Goal: Information Seeking & Learning: Learn about a topic

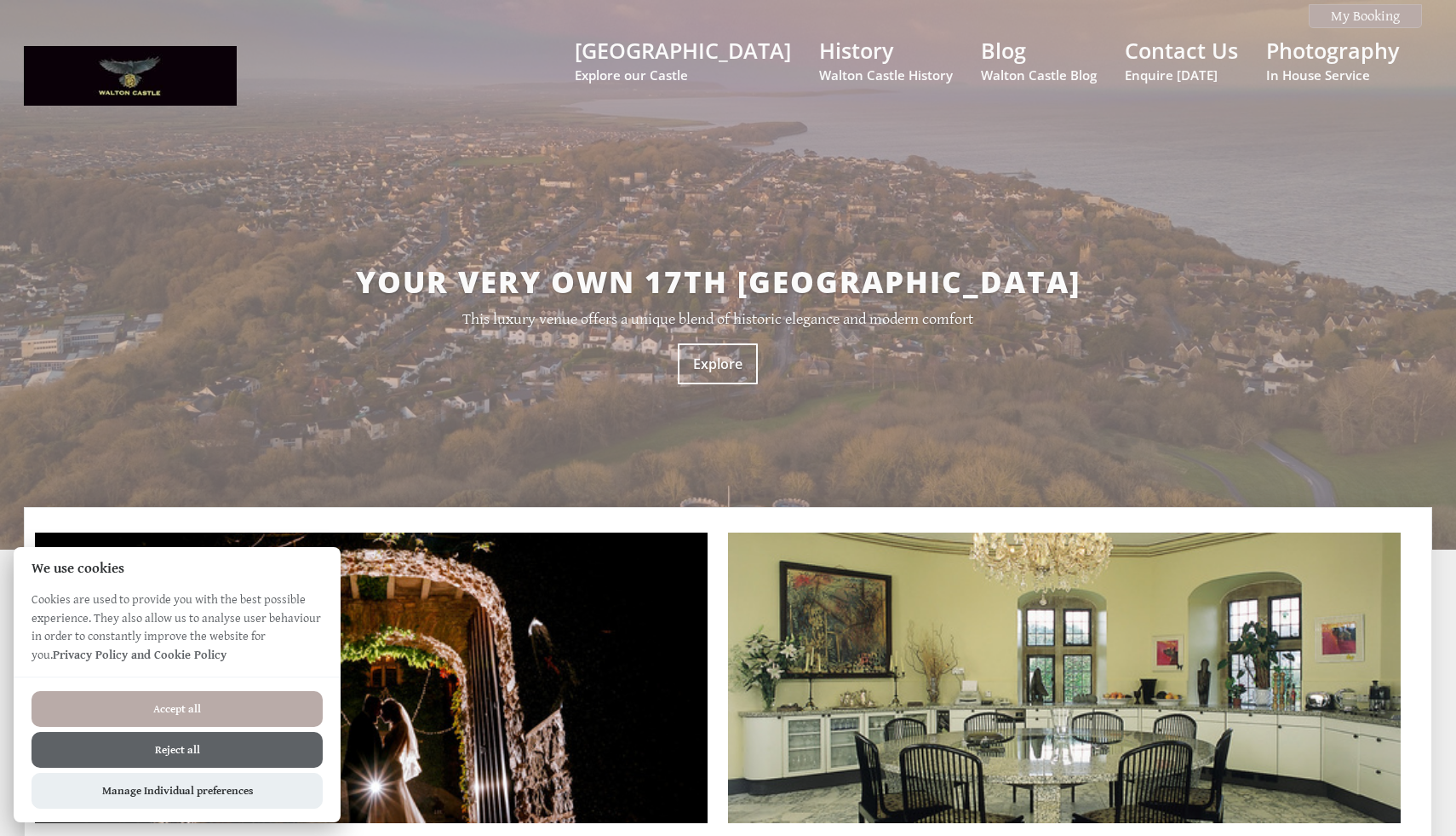
click at [220, 712] on button "Accept all" at bounding box center [177, 708] width 292 height 35
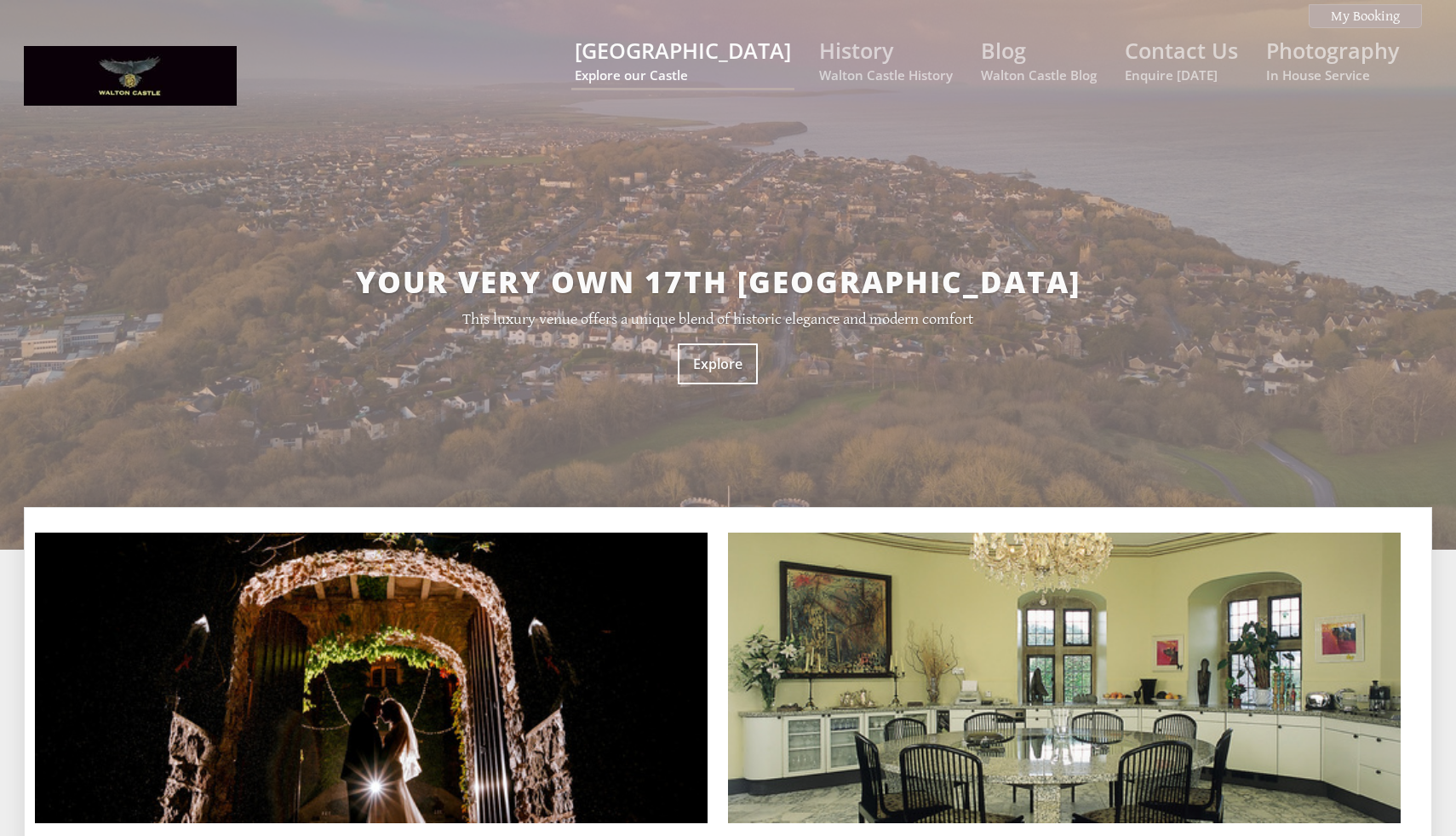
click at [751, 61] on link "[GEOGRAPHIC_DATA] Explore our Castle" at bounding box center [683, 59] width 216 height 47
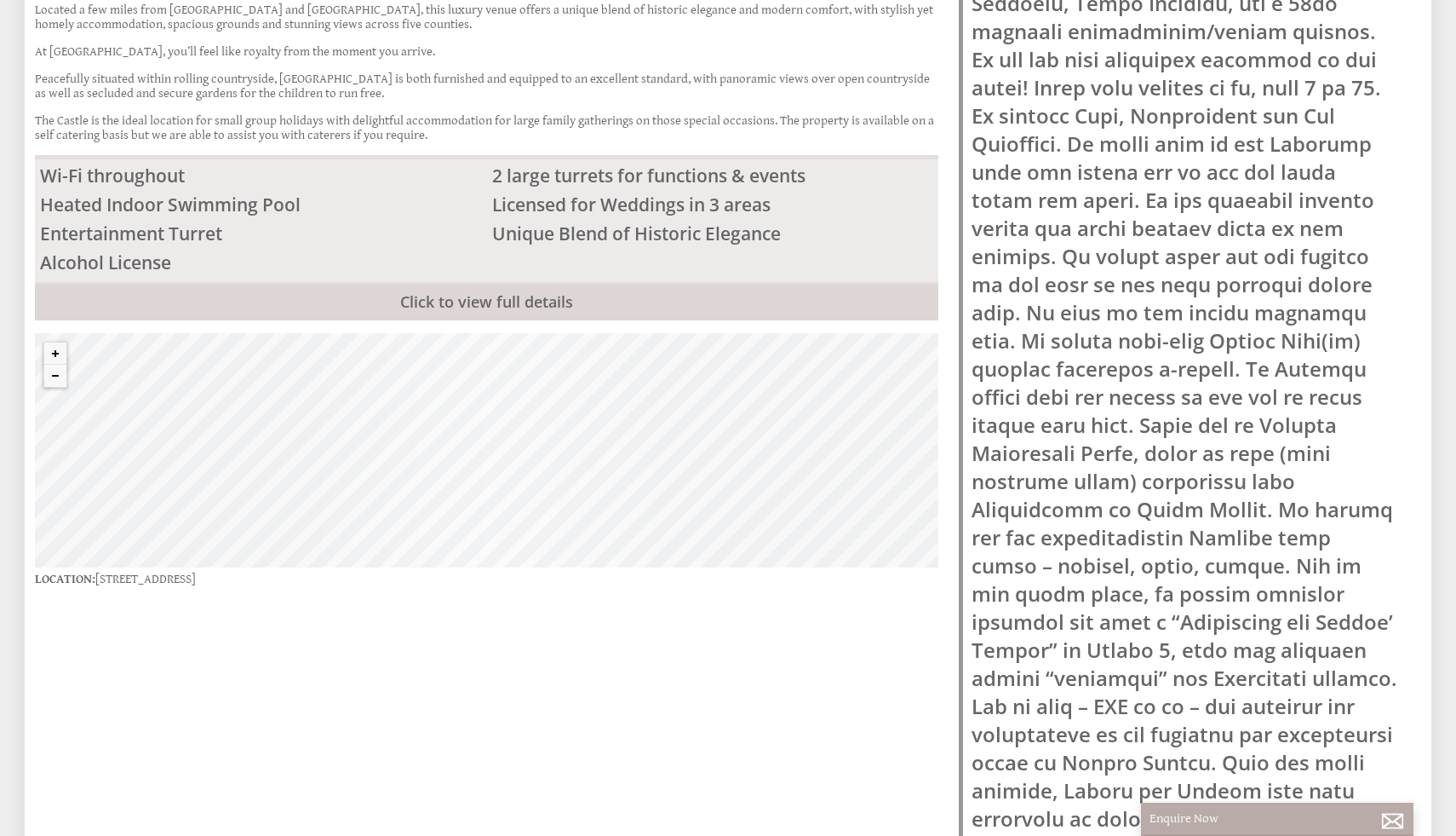
scroll to position [169, 0]
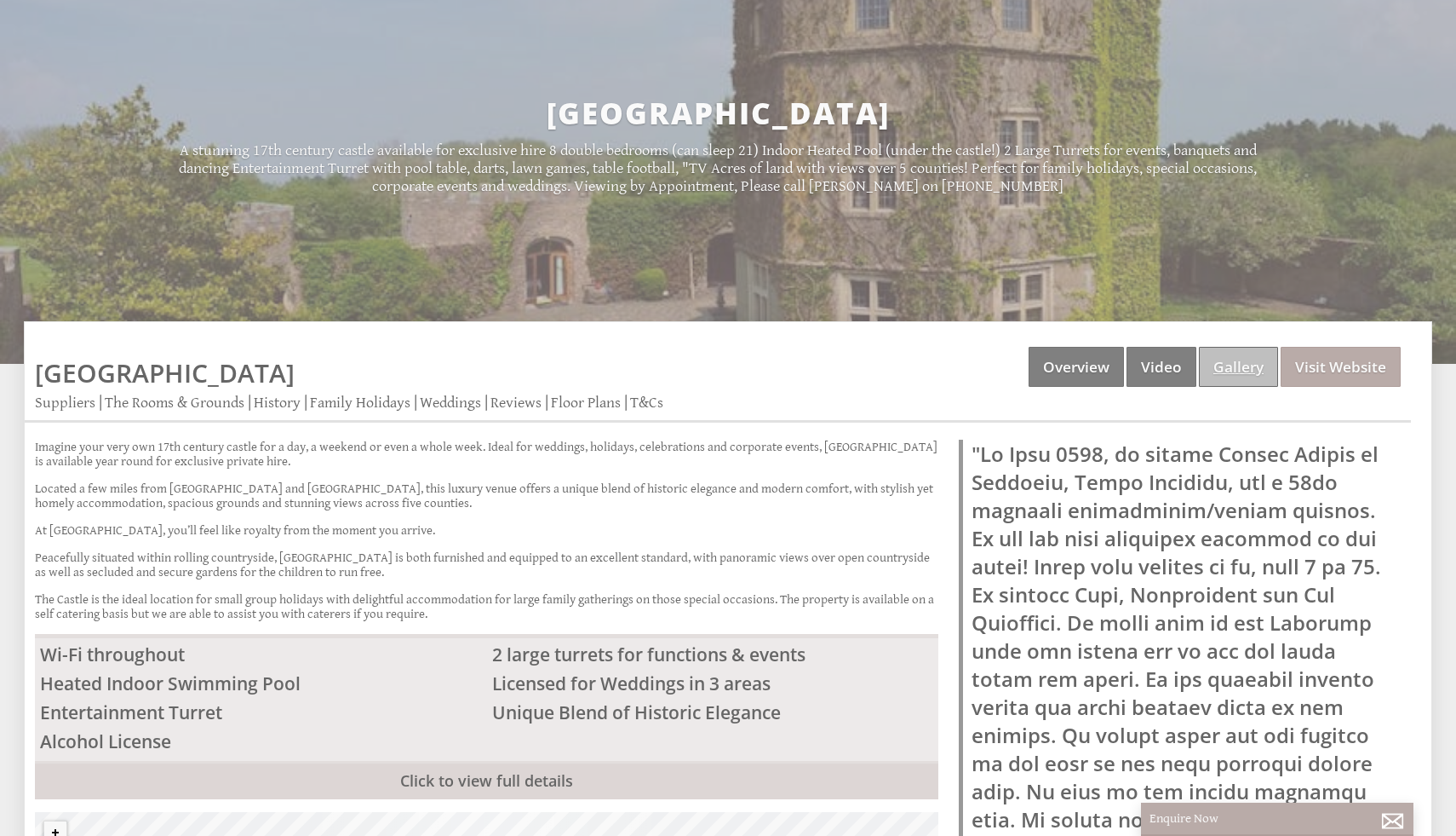
click at [1227, 363] on link "Gallery" at bounding box center [1238, 367] width 79 height 40
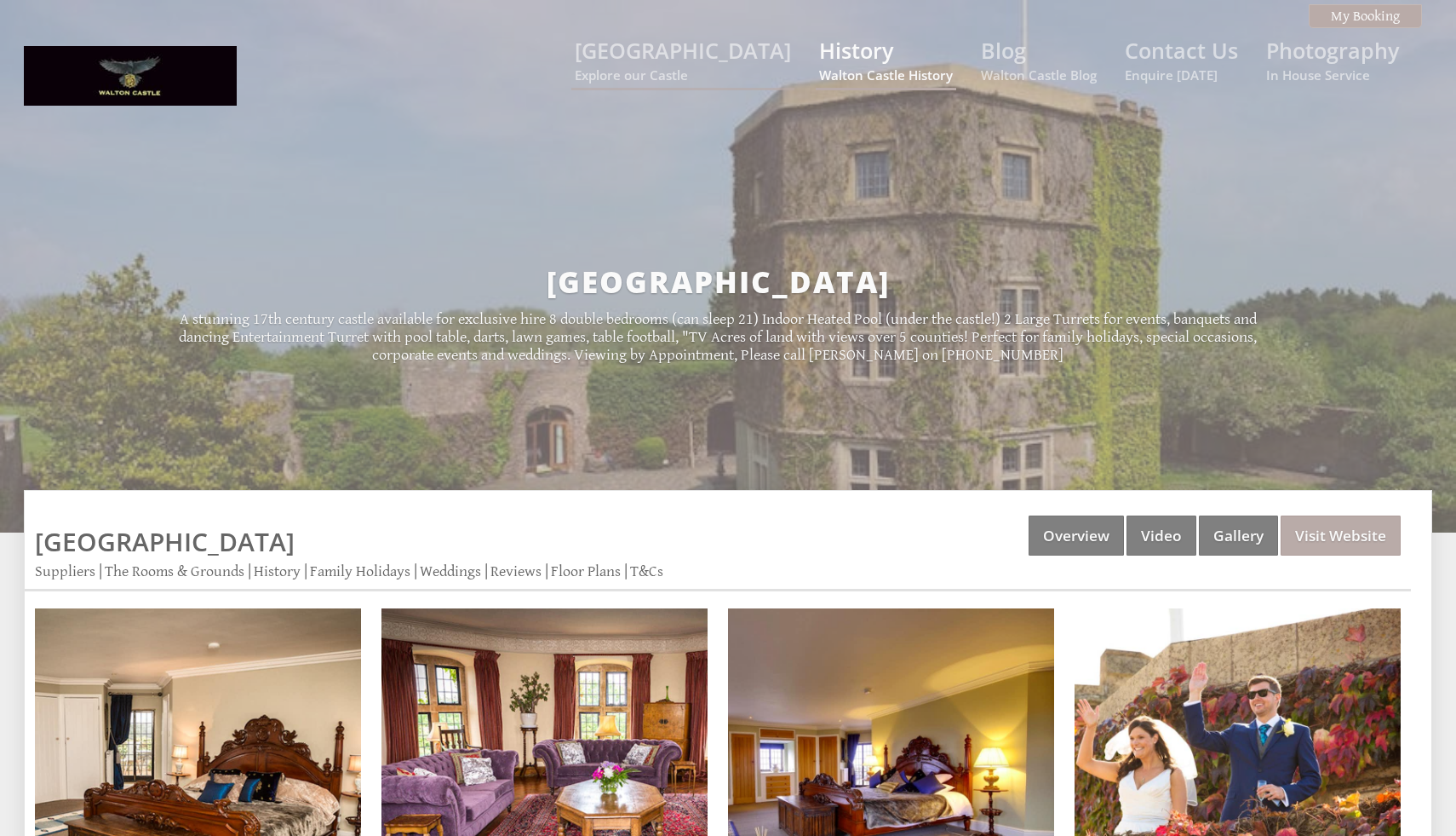
click at [853, 65] on link "History Walton Castle History" at bounding box center [886, 59] width 134 height 47
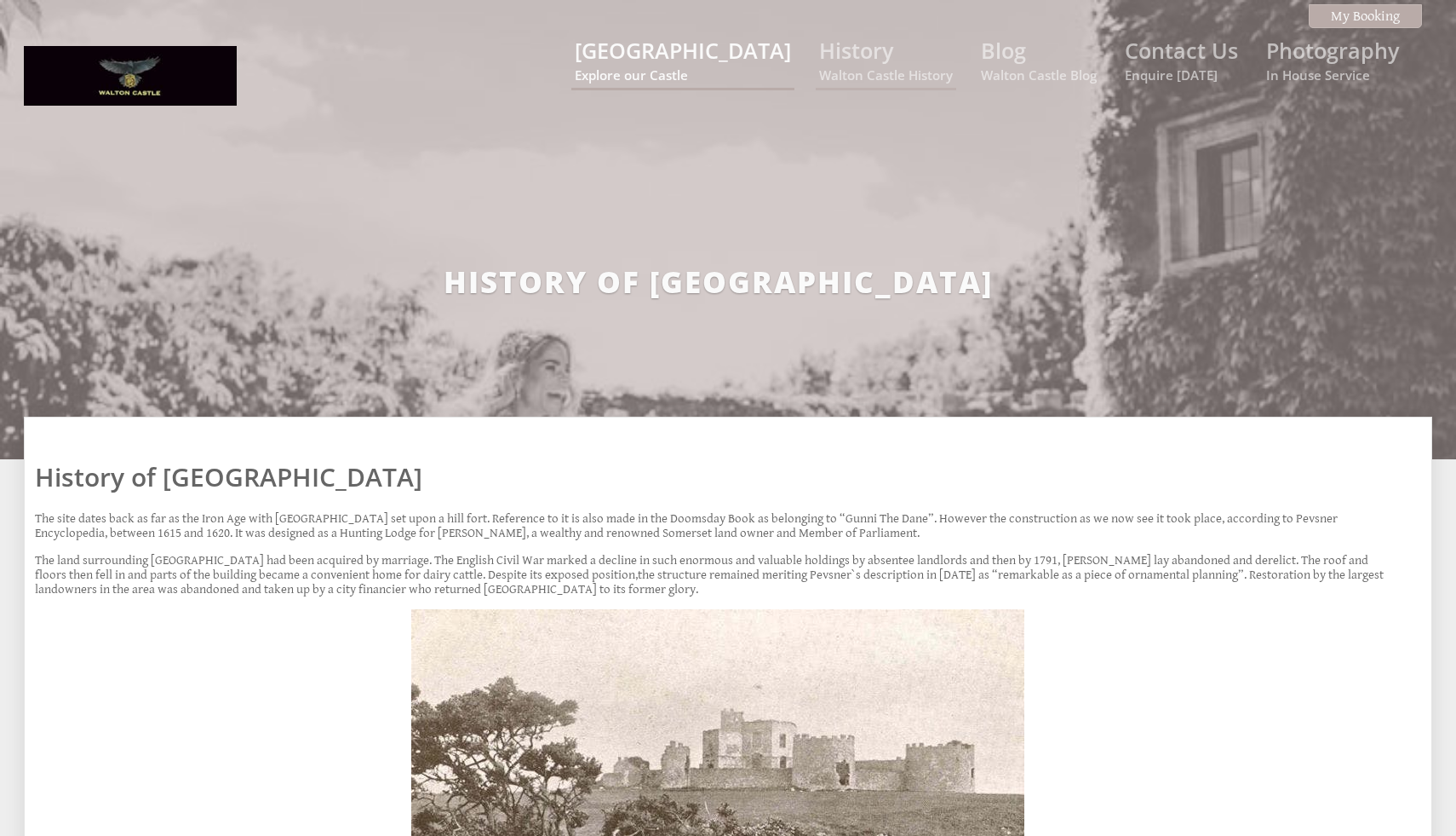
click at [759, 61] on link "[GEOGRAPHIC_DATA] Explore our Castle" at bounding box center [683, 59] width 216 height 47
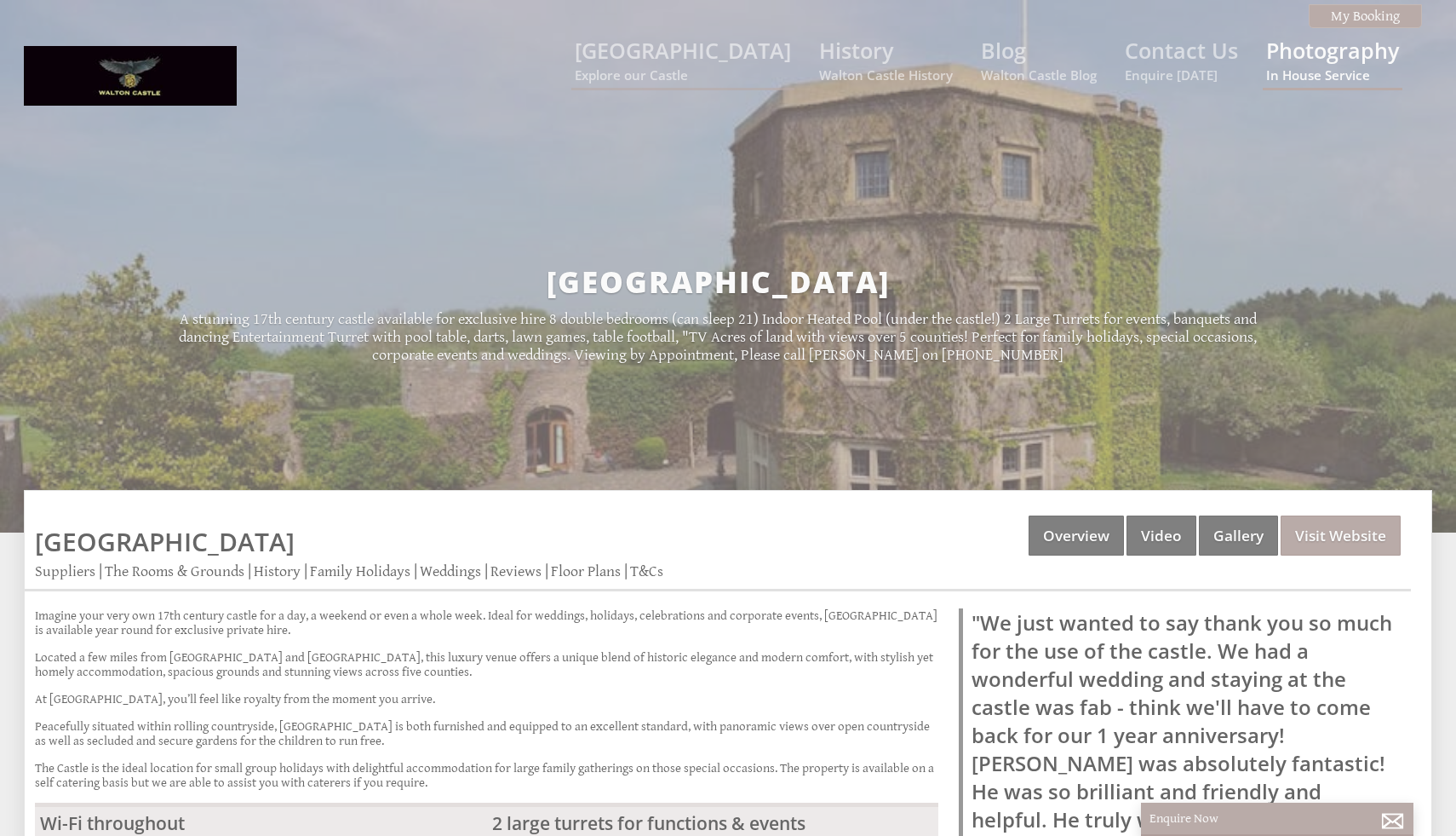
click at [1301, 66] on small "In House Service" at bounding box center [1332, 75] width 133 height 17
